Goal: Information Seeking & Learning: Learn about a topic

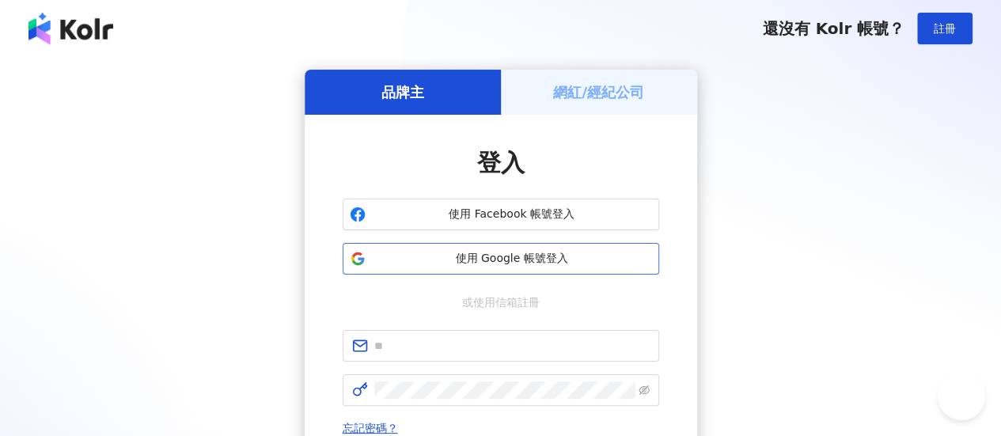
click at [549, 257] on span "使用 Google 帳號登入" at bounding box center [512, 259] width 280 height 16
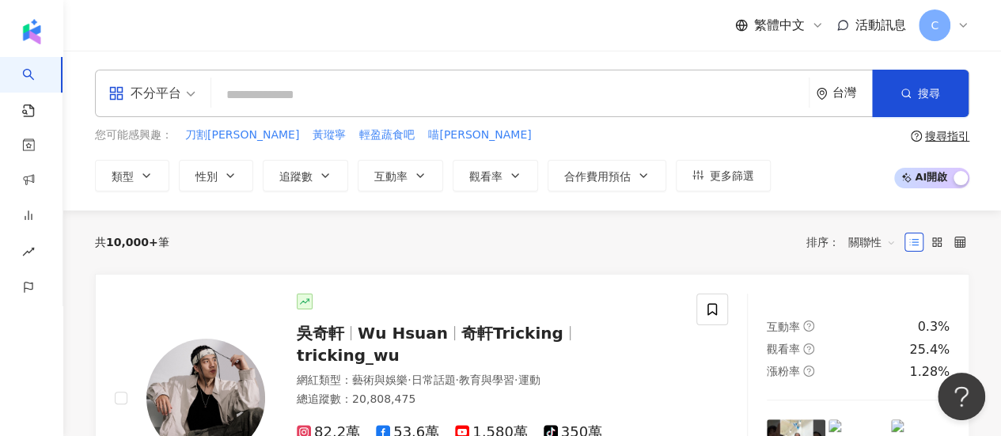
click at [329, 91] on input "search" at bounding box center [510, 95] width 585 height 30
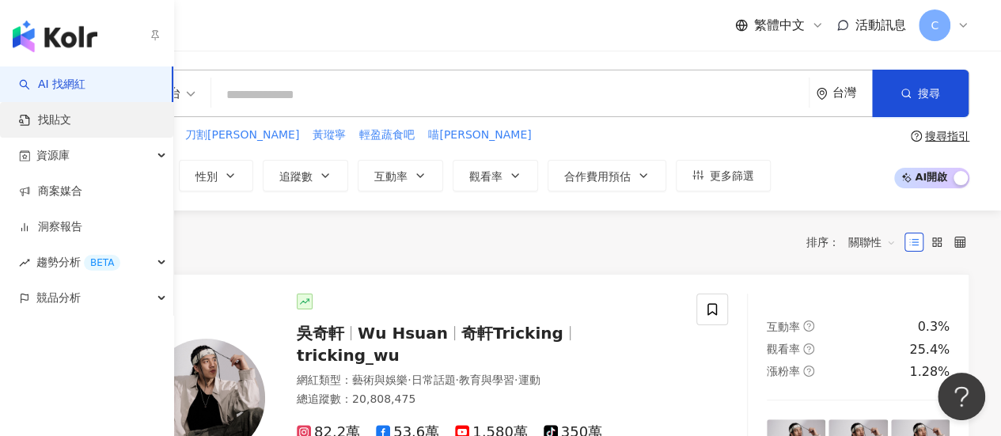
click at [32, 112] on link "找貼文" at bounding box center [45, 120] width 52 height 16
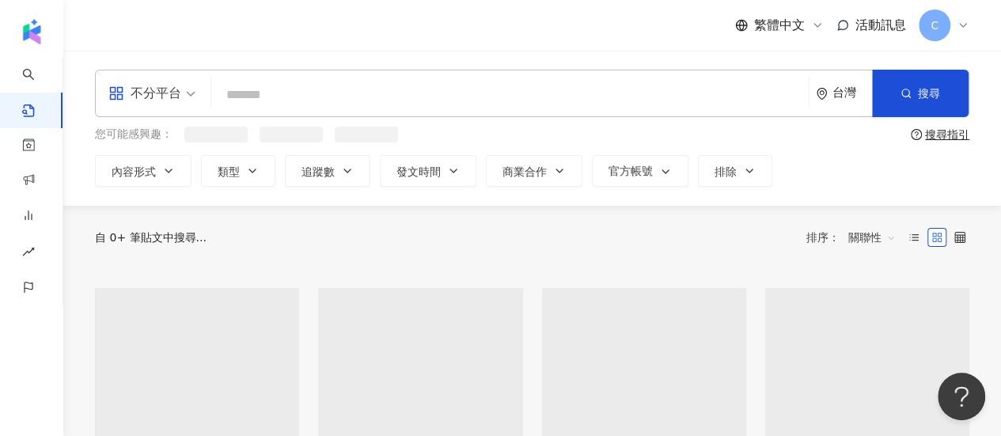
click at [426, 105] on input "search" at bounding box center [510, 95] width 585 height 34
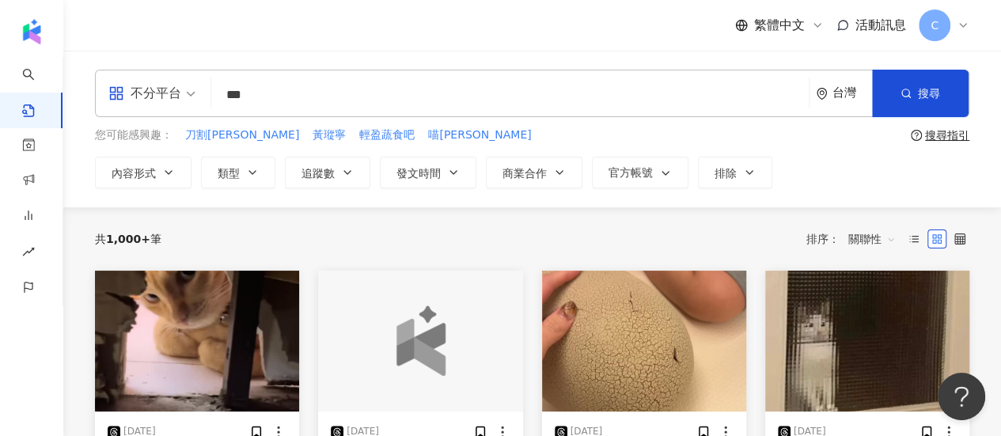
type input "***"
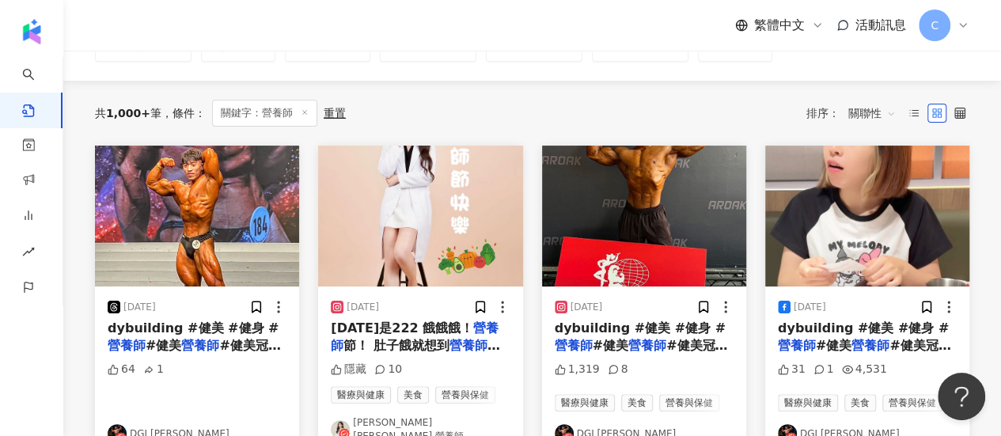
scroll to position [158, 0]
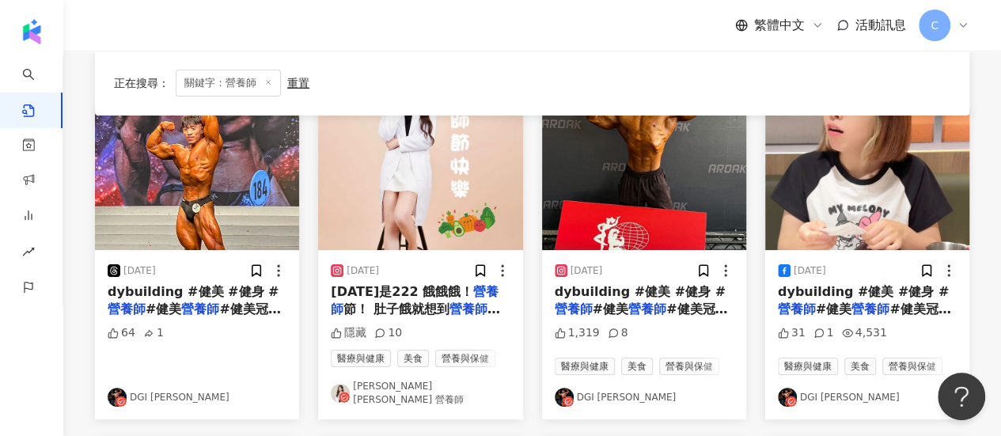
click at [426, 399] on div "2025/2/22 今天是222 餓餓餓！ 營養師 節！ 肚子餓就想到 營養師 （？） 祝各位 營養師 們， 營養師 節快樂🎊 很喜歡 營養師 這個職業，希望…" at bounding box center [420, 334] width 204 height 169
click at [426, 391] on link "陳怡婷 Cynthia 營養師" at bounding box center [420, 393] width 179 height 27
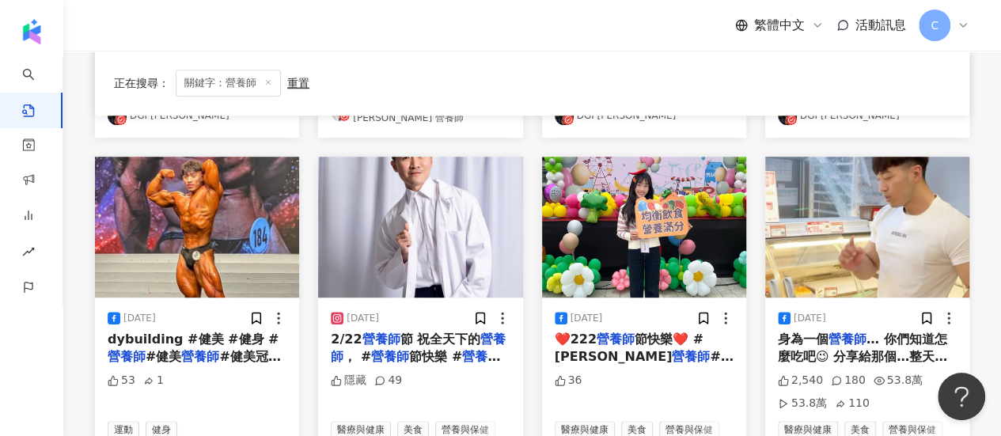
scroll to position [475, 0]
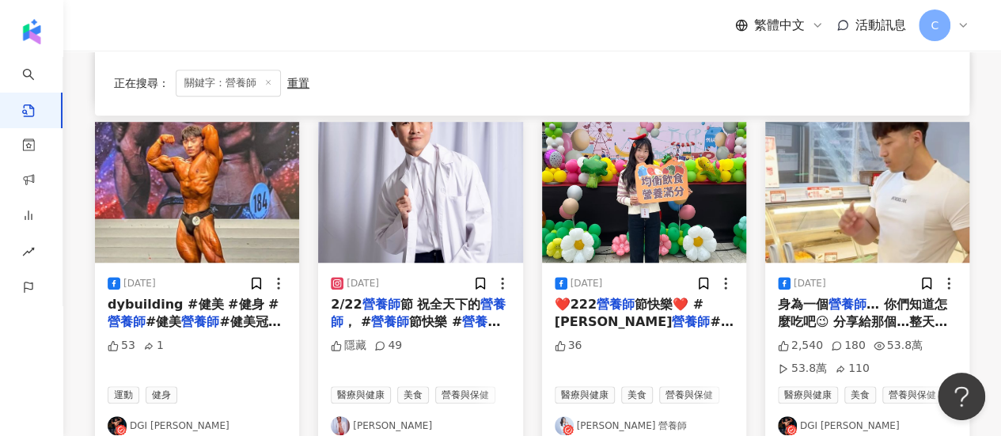
click at [603, 419] on link "馮康婷 營養師" at bounding box center [644, 425] width 179 height 19
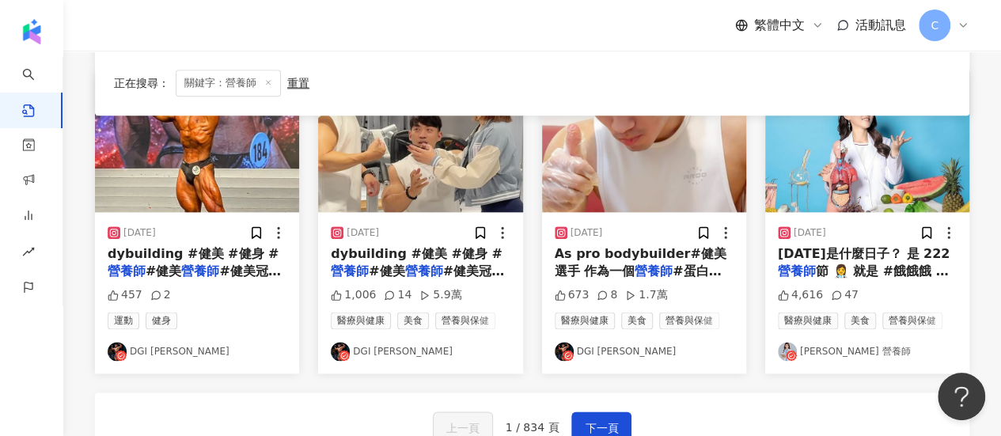
scroll to position [1102, 0]
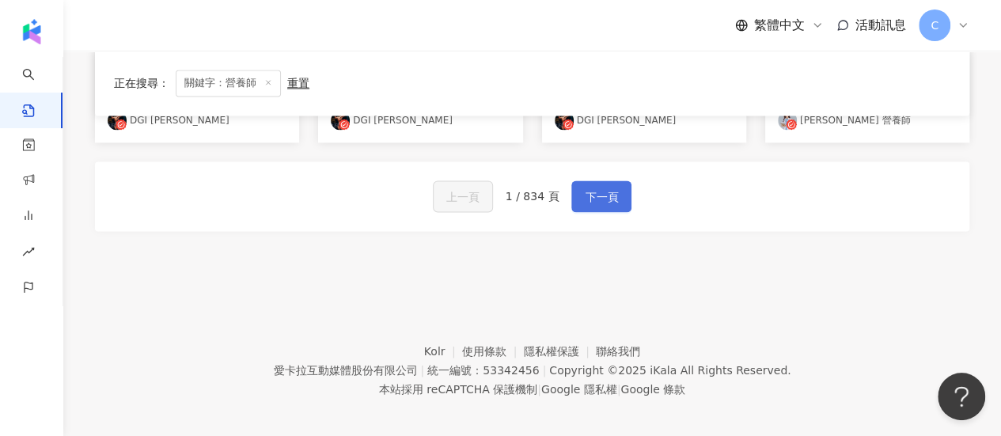
click at [591, 193] on span "下一頁" at bounding box center [601, 197] width 33 height 19
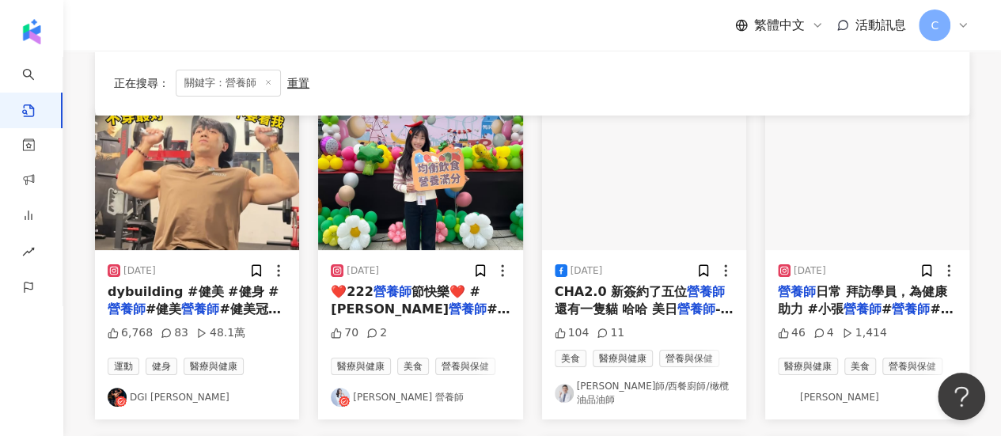
scroll to position [475, 0]
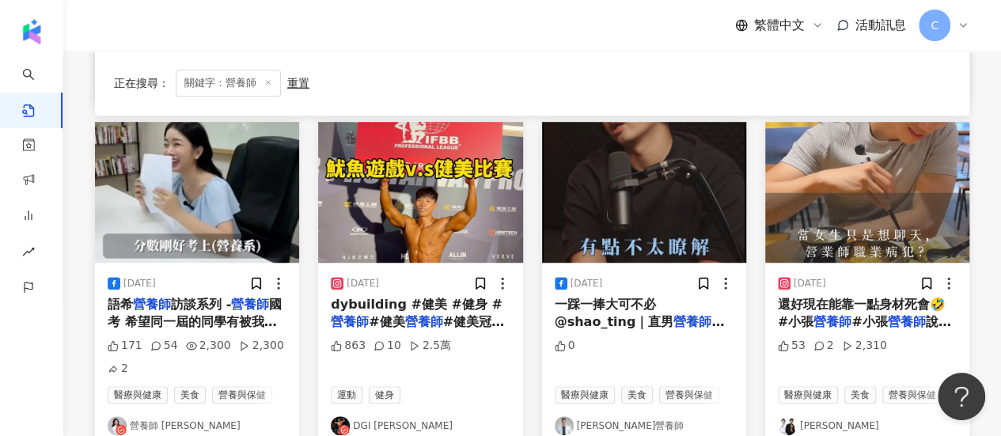
click at [178, 427] on link "營養師 張語希" at bounding box center [197, 425] width 179 height 19
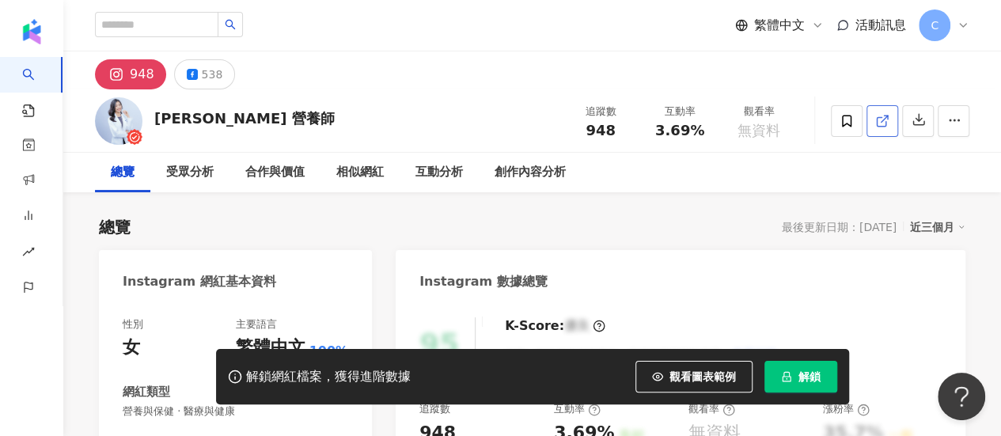
click at [885, 118] on line at bounding box center [885, 119] width 6 height 6
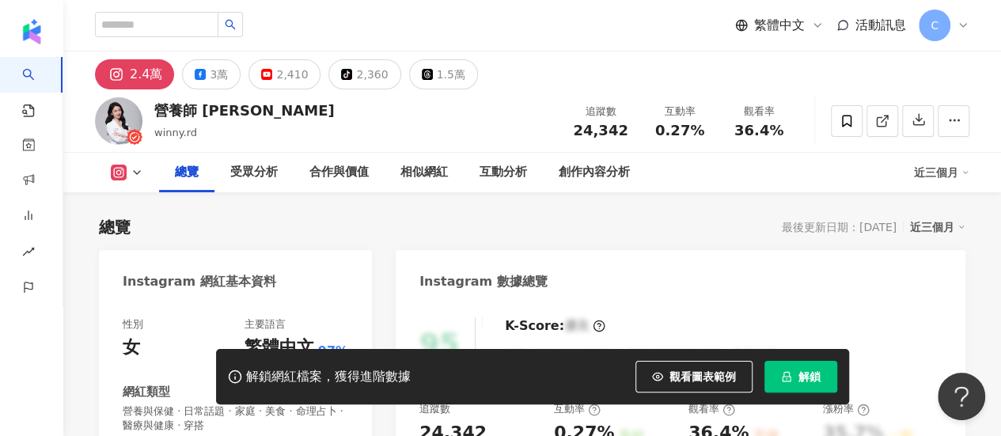
scroll to position [237, 0]
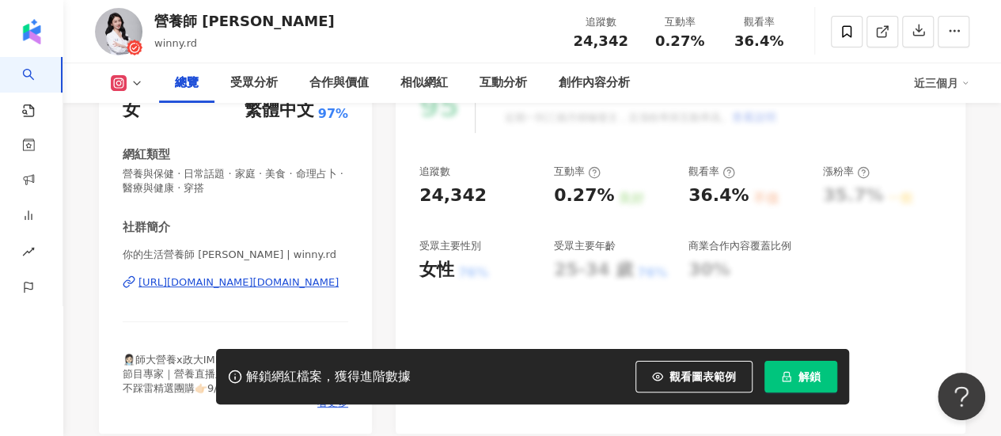
click at [797, 369] on button "解鎖" at bounding box center [801, 377] width 73 height 32
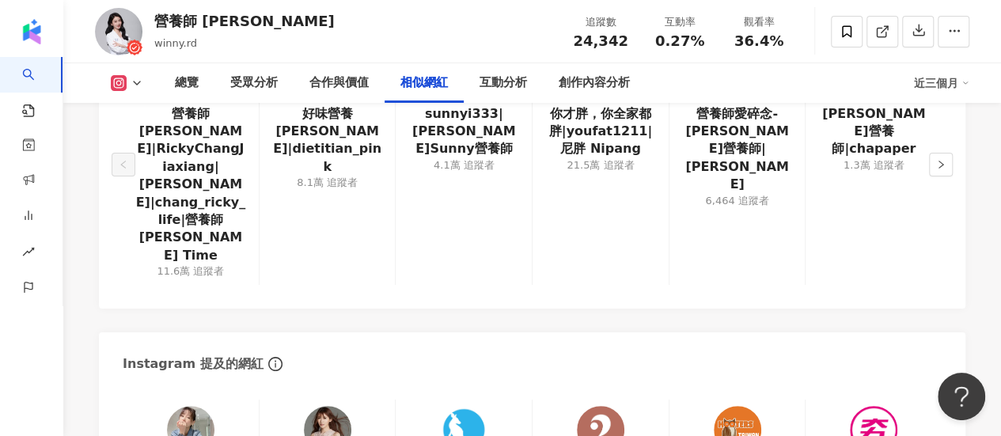
scroll to position [2928, 0]
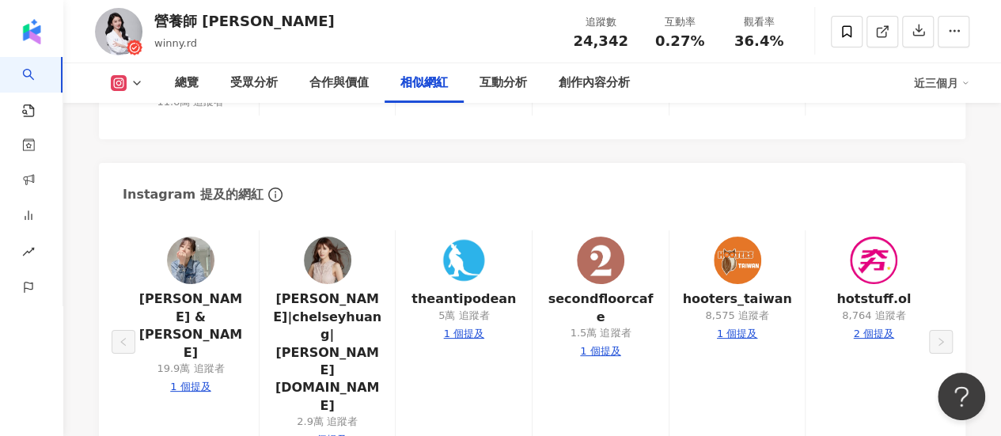
click at [217, 230] on div "嚴立婷 Willson & Tina 19.9萬 追蹤者 1 個提及" at bounding box center [191, 341] width 136 height 223
click at [190, 237] on img at bounding box center [190, 260] width 47 height 47
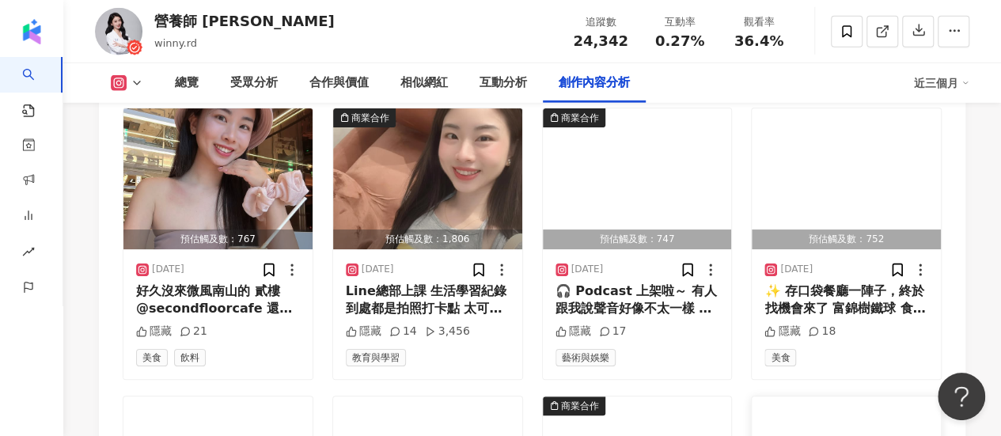
scroll to position [5698, 0]
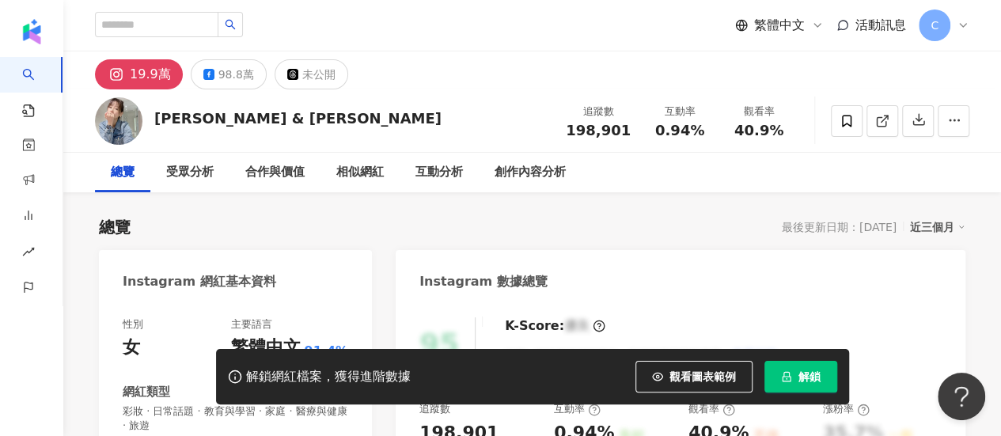
click at [795, 380] on button "解鎖" at bounding box center [801, 377] width 73 height 32
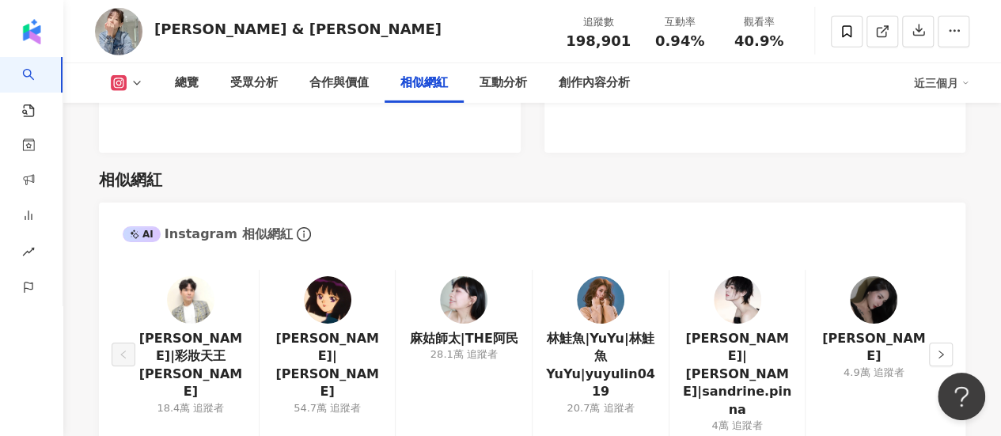
scroll to position [2533, 0]
click at [714, 276] on img at bounding box center [737, 299] width 47 height 47
click at [474, 276] on img at bounding box center [463, 299] width 47 height 47
click at [596, 276] on img at bounding box center [600, 299] width 47 height 47
click at [190, 276] on img at bounding box center [190, 299] width 47 height 47
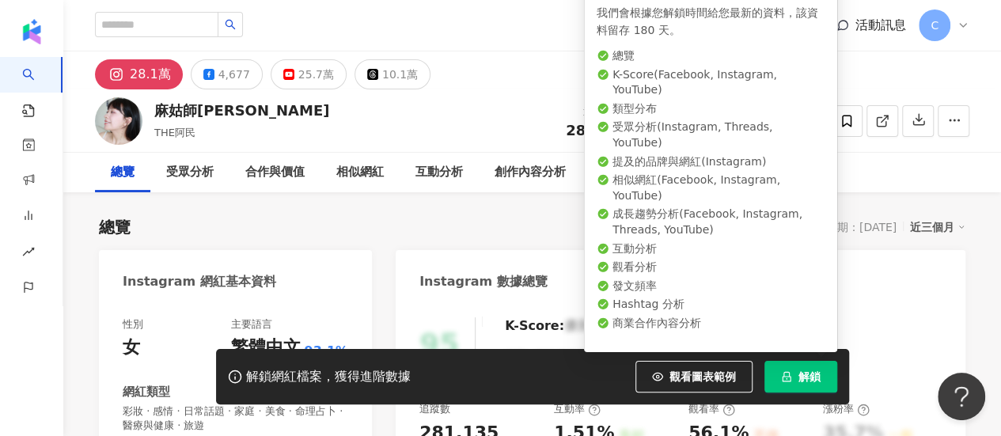
click at [817, 388] on button "解鎖" at bounding box center [801, 377] width 73 height 32
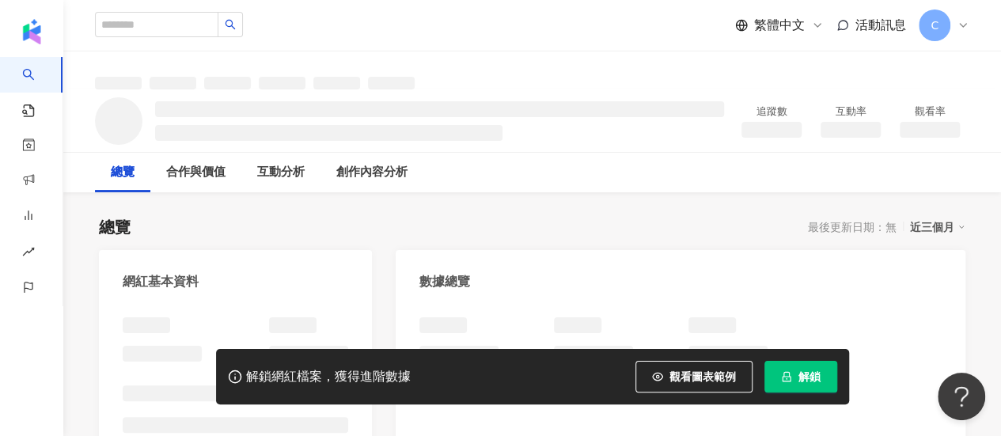
click at [806, 374] on span "解鎖" at bounding box center [810, 376] width 22 height 13
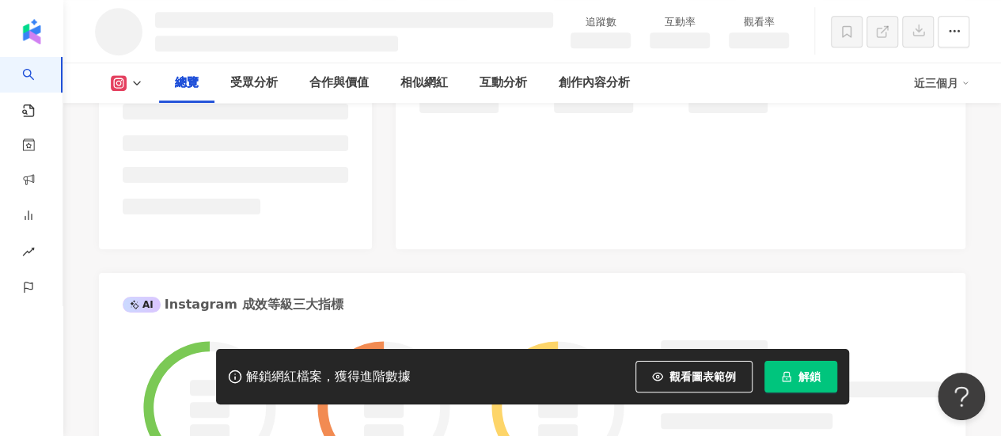
scroll to position [397, 0]
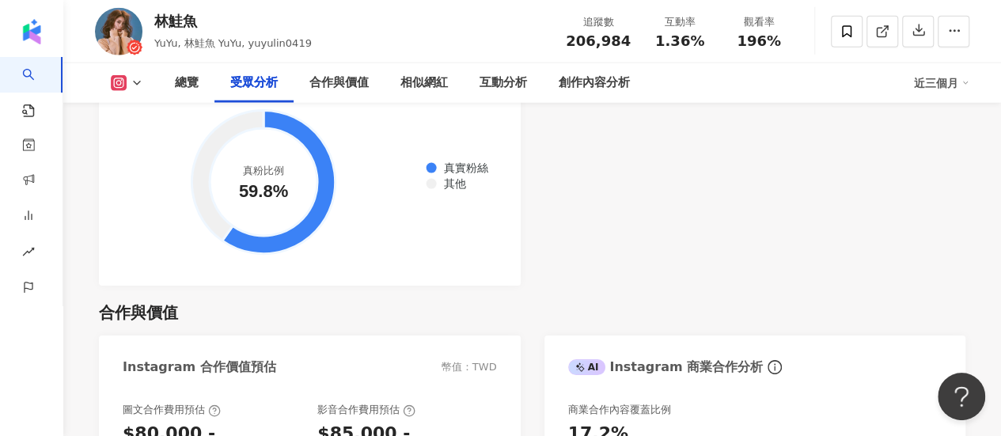
scroll to position [1979, 0]
